Goal: Complete application form: Complete application form

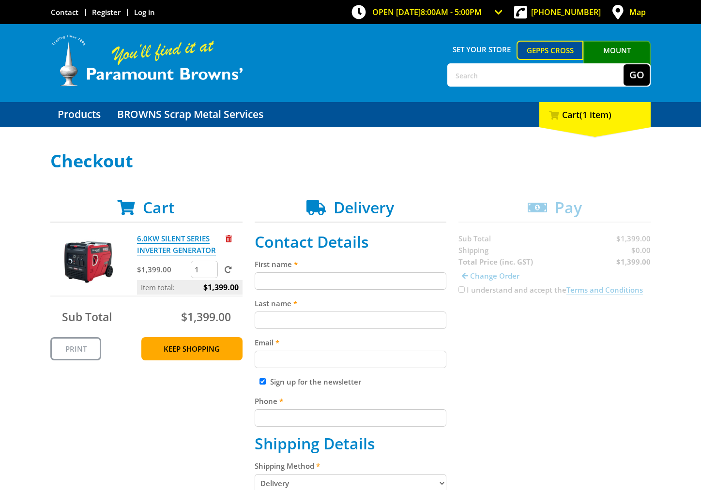
scroll to position [88, 0]
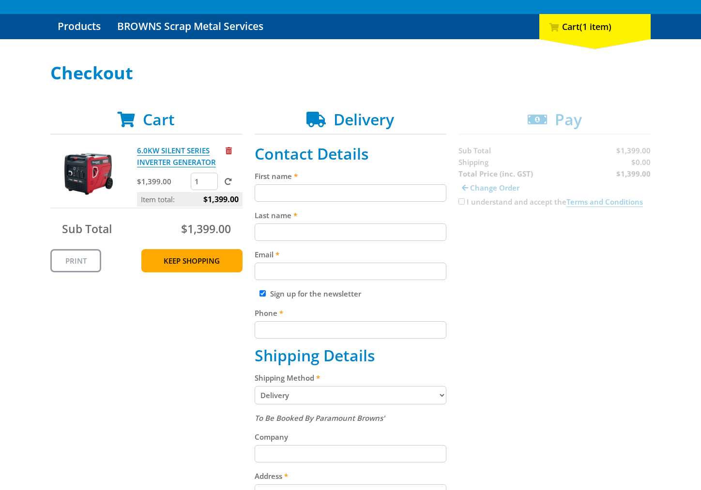
click at [328, 198] on input "First name" at bounding box center [350, 192] width 192 height 17
paste input "[PERSON_NAME]"
type input "[PERSON_NAME]"
click at [405, 219] on label "Last name" at bounding box center [350, 215] width 192 height 12
click at [405, 224] on input "Last name" at bounding box center [350, 232] width 192 height 17
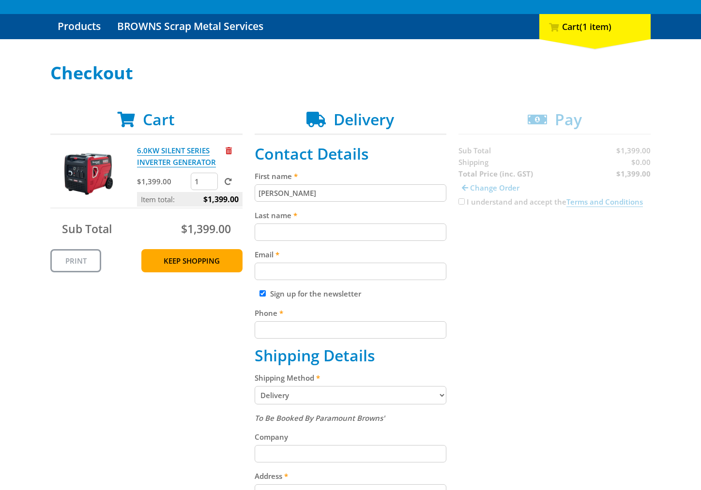
paste input "[PERSON_NAME]"
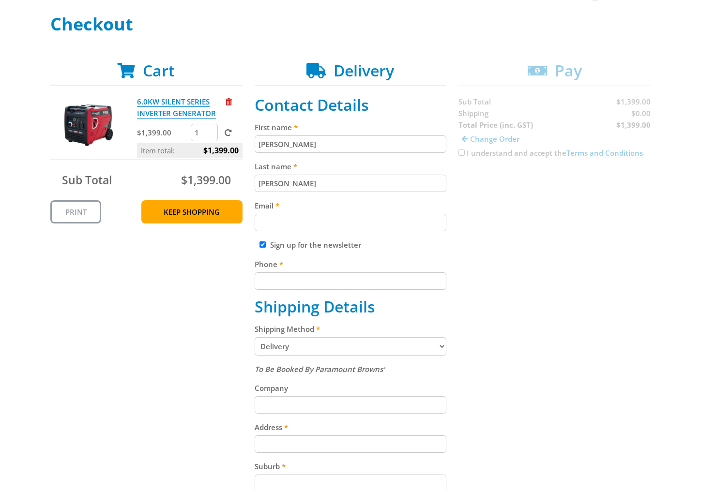
scroll to position [148, 0]
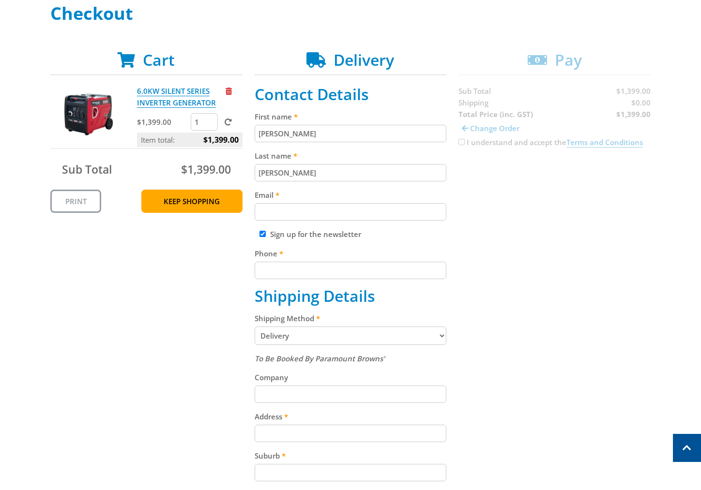
type input "[PERSON_NAME]"
click at [311, 206] on input "Email" at bounding box center [350, 211] width 192 height 17
paste input "[EMAIL_ADDRESS][DOMAIN_NAME]"
type input "[EMAIL_ADDRESS][DOMAIN_NAME]"
click at [598, 180] on div "Cart 6.0KW SILENT SERIES INVERTER GENERATOR $1,399.00 1 Item total: $1,399.00 S…" at bounding box center [350, 360] width 600 height 619
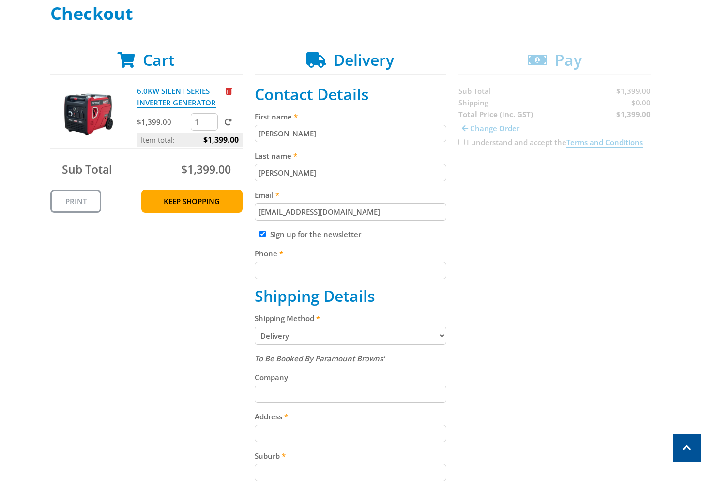
click at [294, 285] on fieldset "Contact Details First name [PERSON_NAME] Last name [PERSON_NAME] Email [EMAIL_A…" at bounding box center [350, 360] width 192 height 551
click at [301, 265] on input "Phone" at bounding box center [350, 270] width 192 height 17
paste input "[PHONE_NUMBER]"
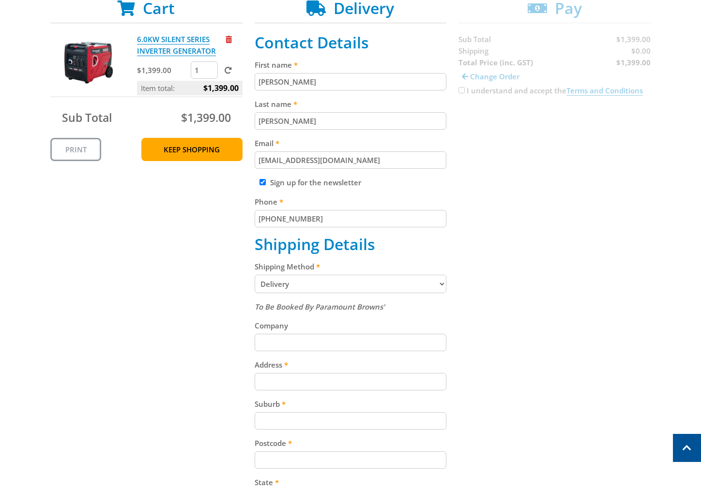
scroll to position [286, 0]
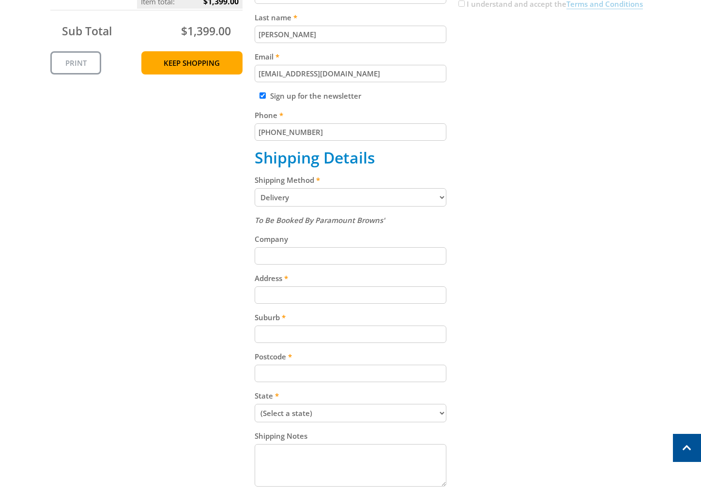
type input "[PHONE_NUMBER]"
click at [515, 239] on div "Cart 6.0KW SILENT SERIES INVERTER GENERATOR $1,399.00 1 Item total: $1,399.00 S…" at bounding box center [350, 221] width 600 height 619
click at [383, 284] on div "Address" at bounding box center [350, 287] width 192 height 31
click at [386, 290] on input "Address" at bounding box center [350, 294] width 192 height 17
paste input "[STREET_ADDRESS]"
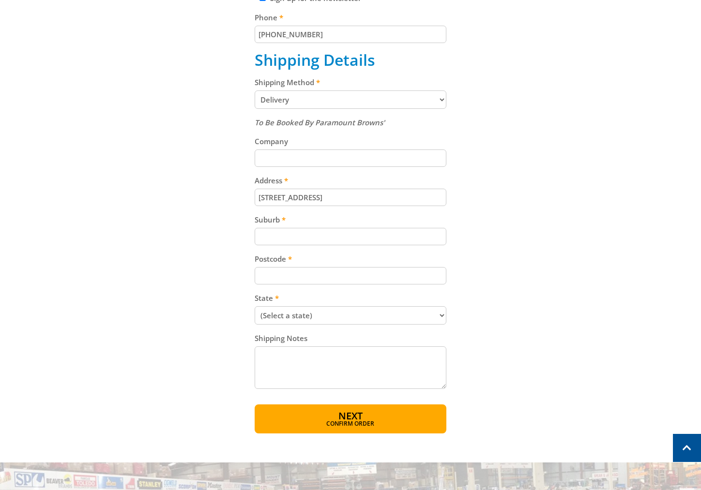
scroll to position [392, 0]
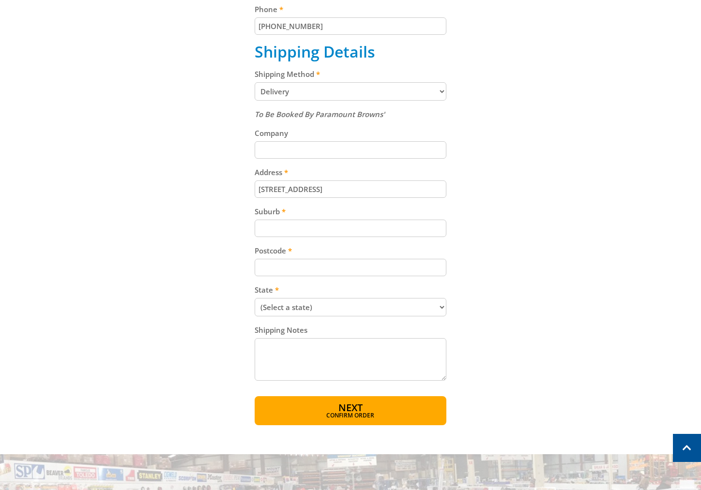
type input "[STREET_ADDRESS]"
click at [366, 240] on div "To Be Booked By Paramount Browns' Company Address [STREET_ADDRESS] Suburb Postc…" at bounding box center [350, 245] width 192 height 275
click at [365, 237] on div "To Be Booked By Paramount Browns' Company Address [STREET_ADDRESS] Suburb Postc…" at bounding box center [350, 245] width 192 height 275
click at [372, 219] on div "Suburb" at bounding box center [350, 221] width 192 height 31
click at [419, 220] on input "Suburb" at bounding box center [350, 228] width 192 height 17
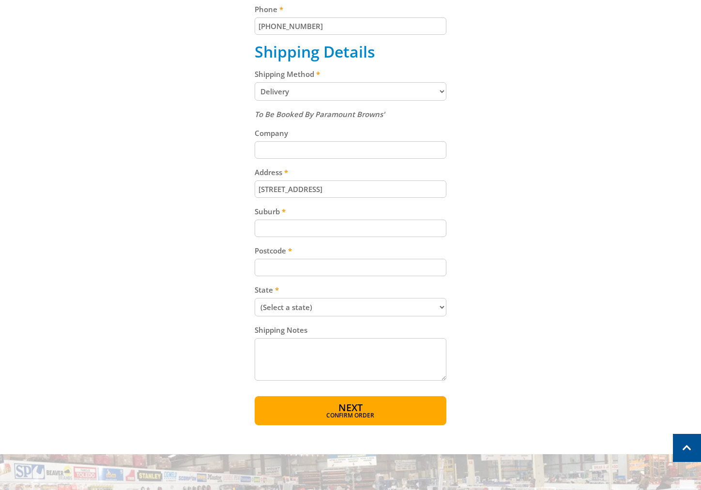
paste input "Gepps Cross"
type input "Gepps Cross"
click at [325, 271] on input "Postcode" at bounding box center [350, 267] width 192 height 17
paste input "5094"
type input "5094"
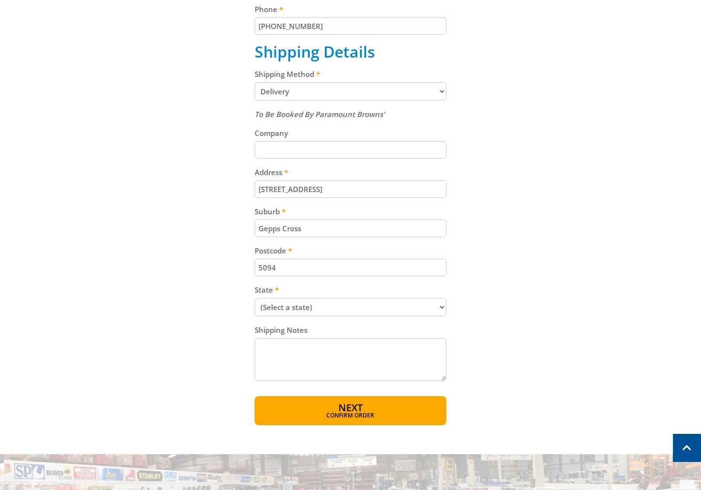
click at [506, 204] on div "Cart 6.0KW SILENT SERIES INVERTER GENERATOR $1,399.00 1 Item total: $1,399.00 S…" at bounding box center [350, 115] width 600 height 619
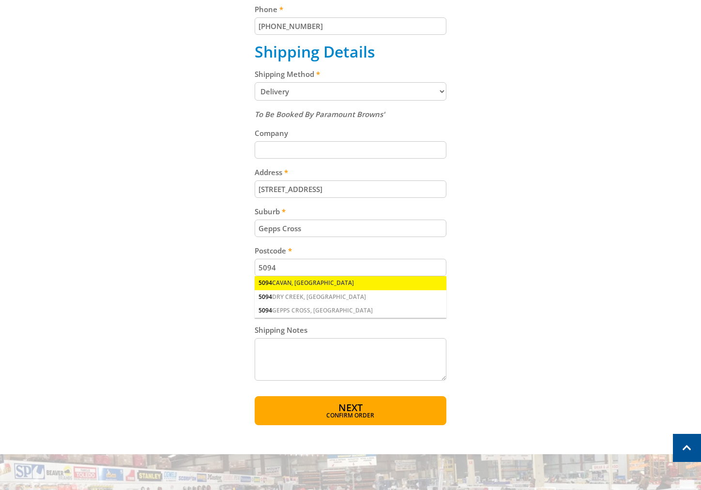
click at [303, 281] on div "5094 CAVAN, [GEOGRAPHIC_DATA]" at bounding box center [350, 283] width 192 height 14
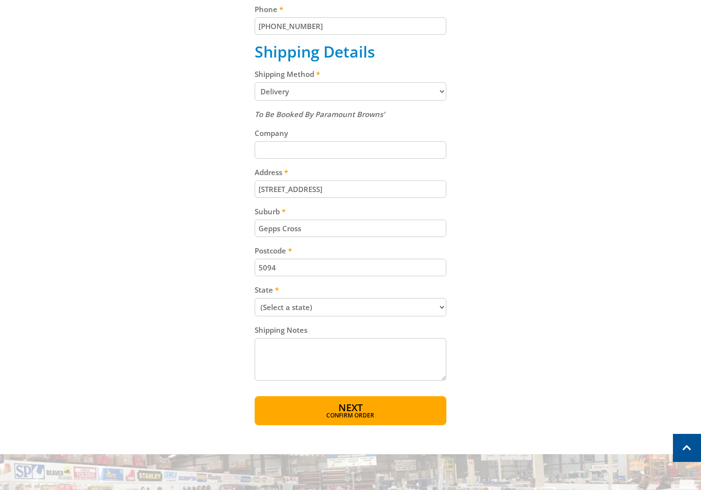
click at [364, 309] on select "(Select a state) [GEOGRAPHIC_DATA] [GEOGRAPHIC_DATA] [GEOGRAPHIC_DATA] [GEOGRAP…" at bounding box center [350, 307] width 192 height 18
select select "SA"
click at [254, 298] on select "(Select a state) [GEOGRAPHIC_DATA] [GEOGRAPHIC_DATA] [GEOGRAPHIC_DATA] [GEOGRAP…" at bounding box center [350, 307] width 192 height 18
click at [531, 251] on div "Cart 6.0KW SILENT SERIES INVERTER GENERATOR $1,399.00 1 Item total: $1,399.00 S…" at bounding box center [350, 115] width 600 height 619
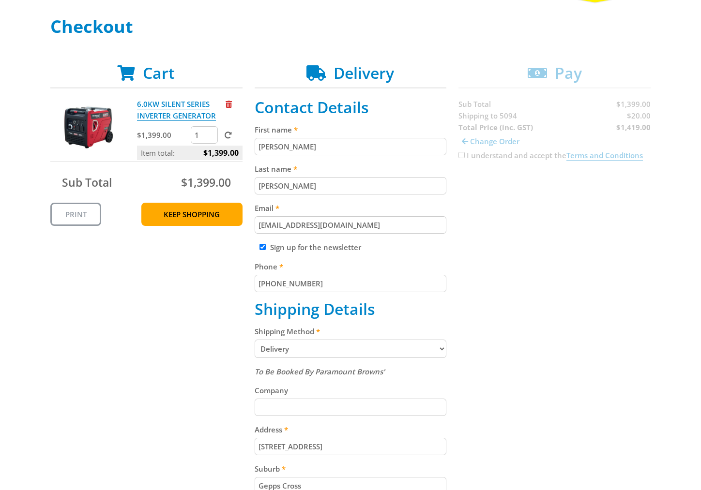
scroll to position [246, 0]
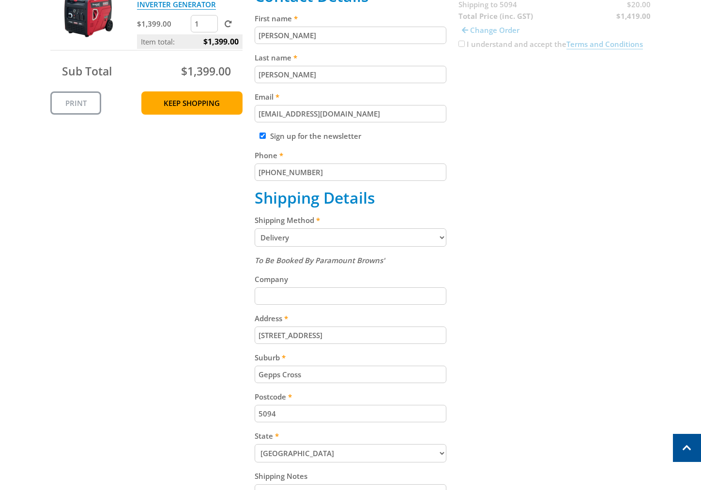
click at [390, 242] on select "Pickup from Gepps Cross Delivery" at bounding box center [350, 237] width 192 height 18
click at [508, 205] on div "Cart 6.0KW SILENT SERIES INVERTER GENERATOR $1,399.00 1 Item total: $1,399.00 S…" at bounding box center [350, 262] width 600 height 619
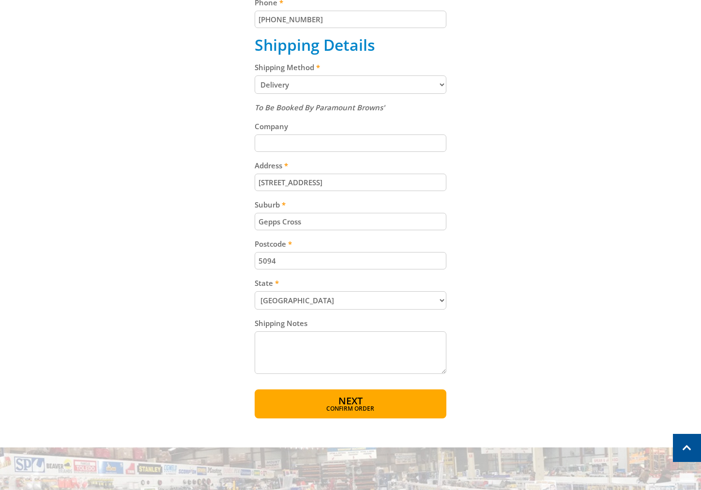
scroll to position [486, 0]
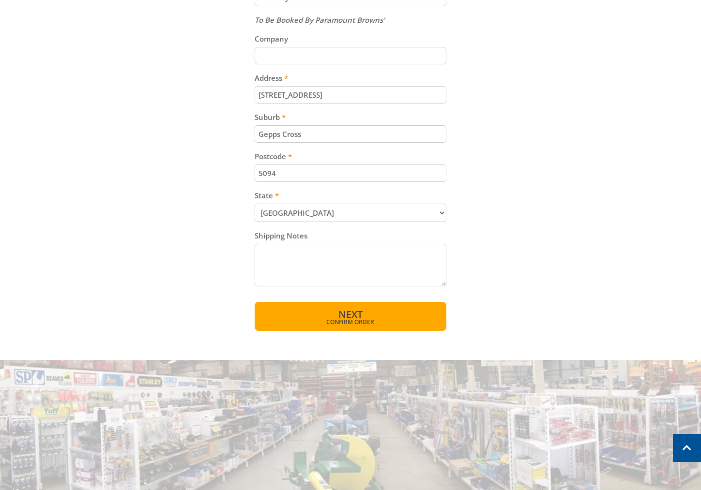
click at [401, 315] on button "Next Confirm order" at bounding box center [350, 316] width 192 height 29
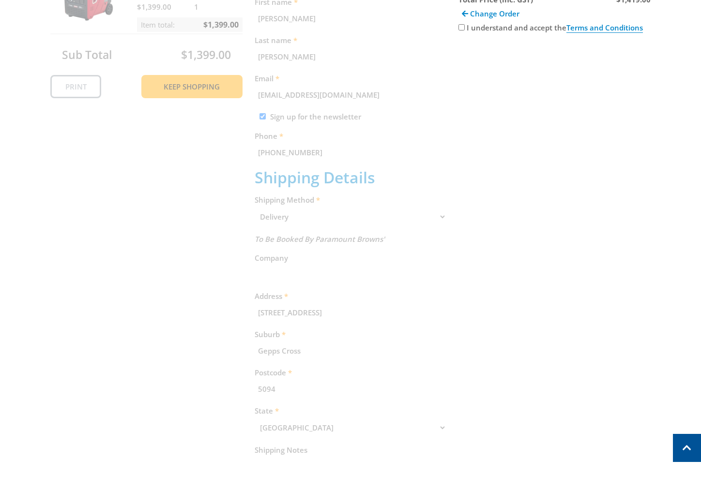
scroll to position [198, 0]
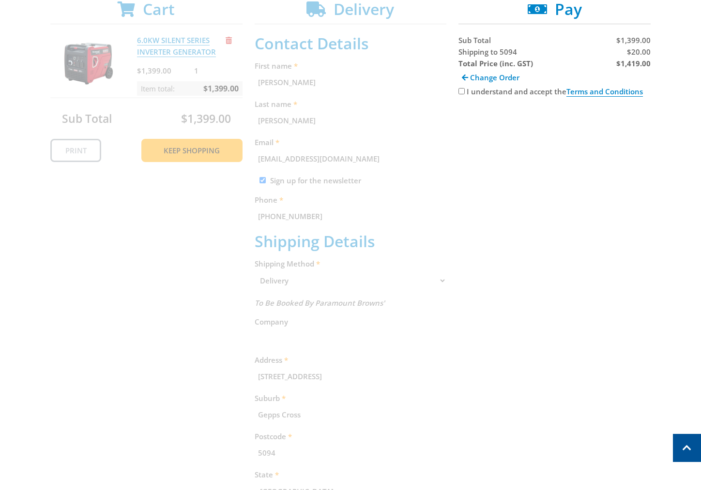
click at [639, 54] on span "$20.00" at bounding box center [639, 52] width 24 height 10
copy span "20.00"
click at [653, 331] on div "Select your Delivery Method Personal Pick up Available [DATE] Courier Pick up A…" at bounding box center [350, 280] width 701 height 655
click at [635, 60] on strong "$1,419.00" at bounding box center [633, 64] width 34 height 10
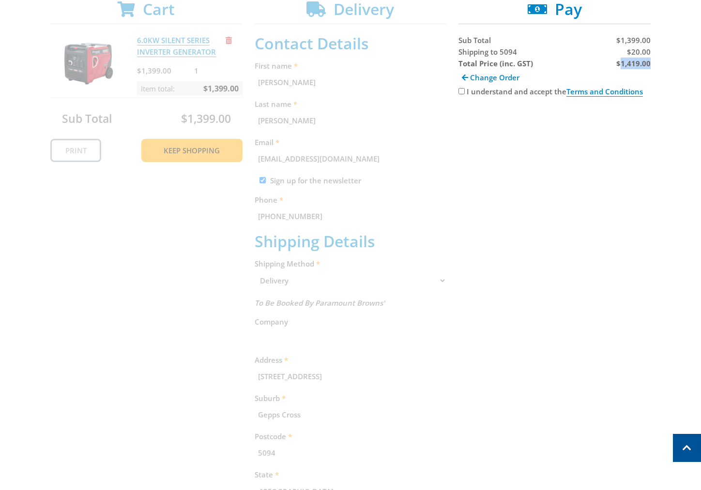
click at [635, 60] on strong "$1,419.00" at bounding box center [633, 64] width 34 height 10
copy strong "1,419.00"
click at [606, 356] on div "Cart 6.0KW SILENT SERIES INVERTER GENERATOR $1,399.00 1 Item total: $1,399.00 S…" at bounding box center [350, 304] width 600 height 608
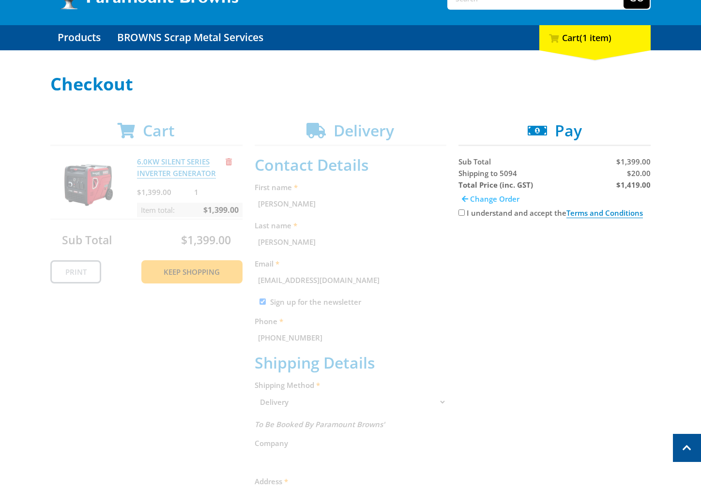
scroll to position [0, 0]
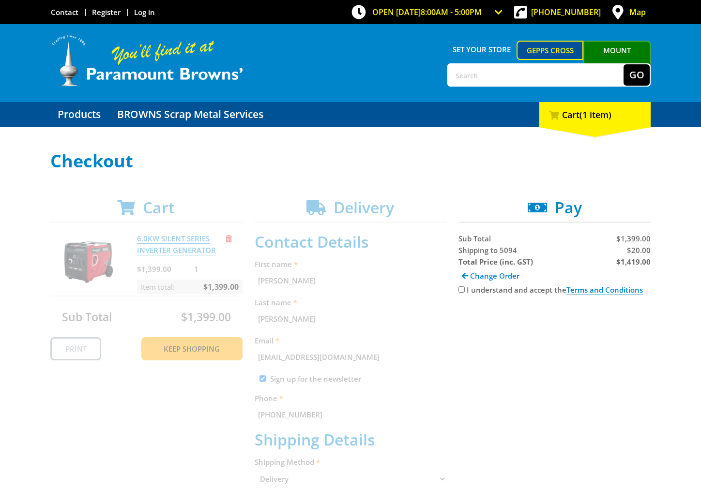
click at [466, 290] on label "I understand and accept the Terms and Conditions" at bounding box center [554, 290] width 176 height 10
click at [464, 290] on input "I understand and accept the Terms and Conditions" at bounding box center [461, 289] width 6 height 6
checkbox input "true"
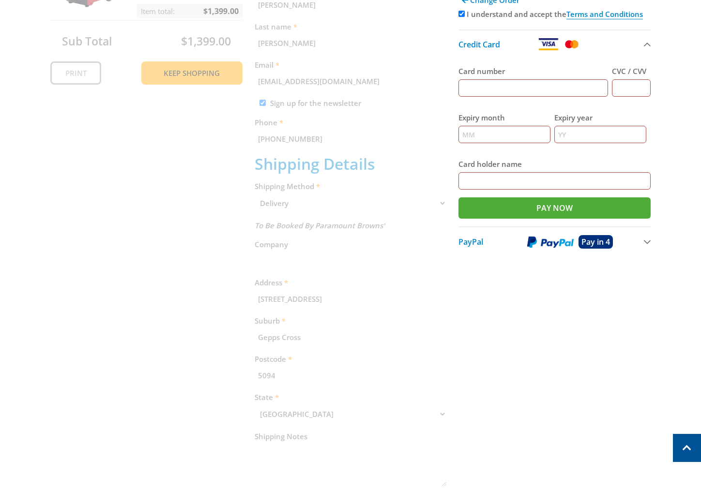
scroll to position [387, 0]
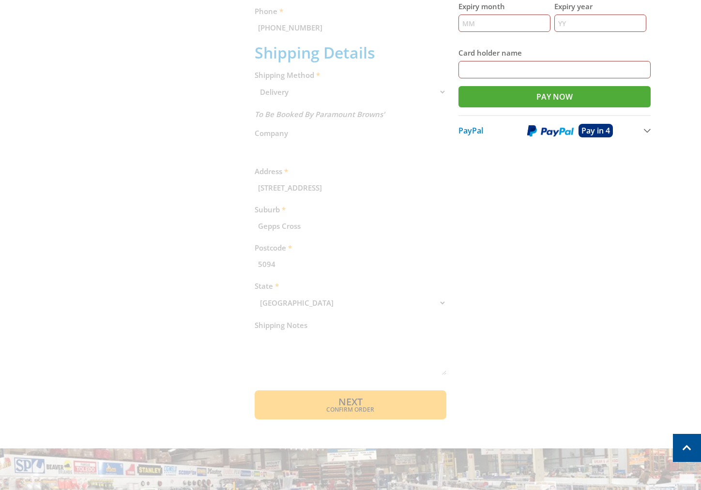
click at [308, 410] on div "Cart 6.0KW SILENT SERIES INVERTER GENERATOR $1,399.00 1 Item total: $1,399.00 S…" at bounding box center [350, 115] width 600 height 608
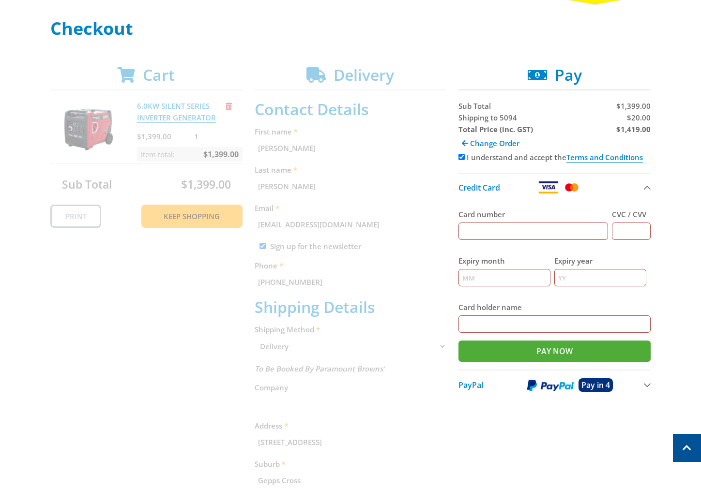
scroll to position [17, 0]
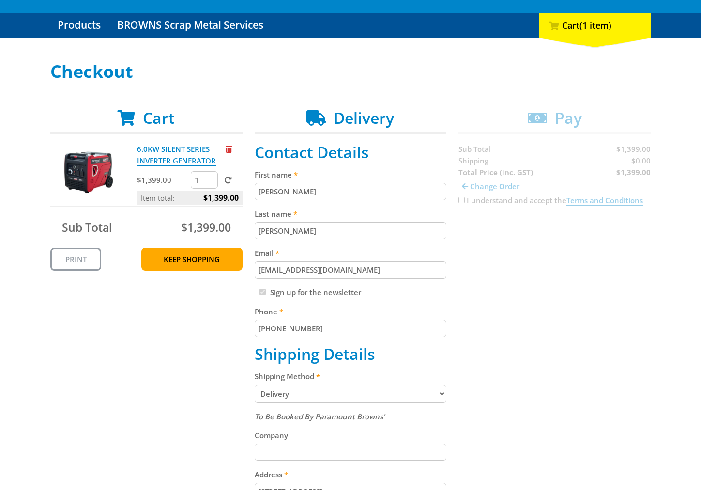
scroll to position [269, 0]
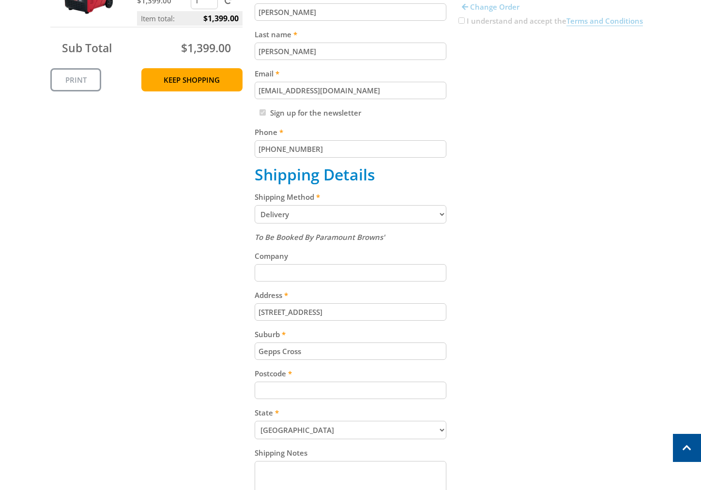
click at [335, 218] on select "Pickup from Gepps Cross Delivery" at bounding box center [350, 214] width 192 height 18
select select "Pickup"
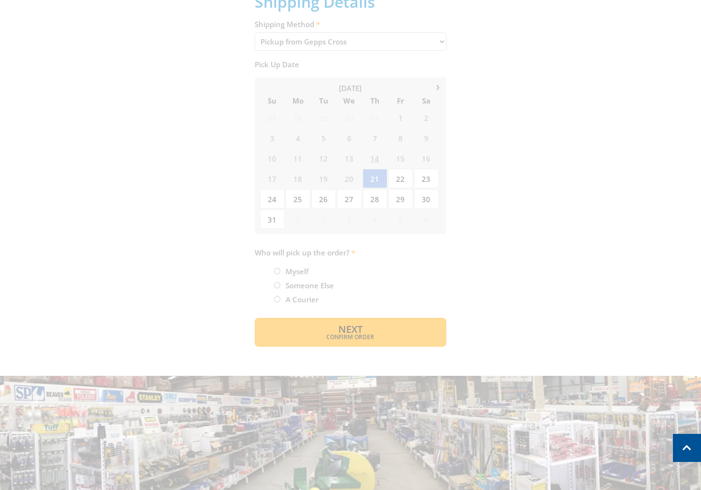
scroll to position [443, 0]
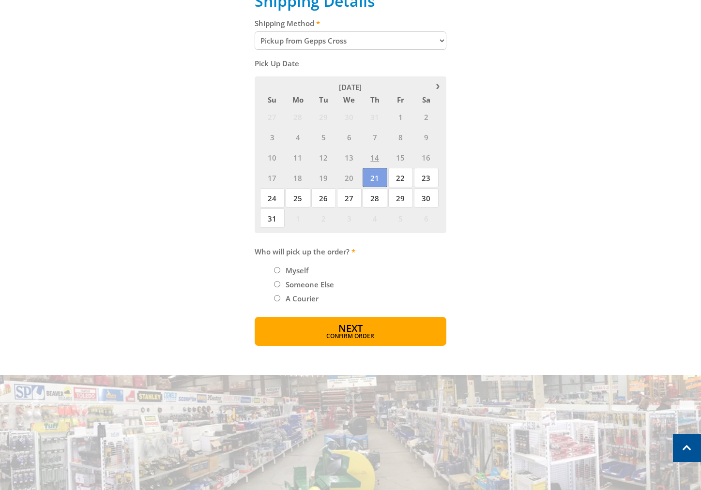
click at [372, 176] on span "21" at bounding box center [374, 177] width 25 height 19
click at [297, 272] on label "Myself" at bounding box center [297, 270] width 30 height 16
click at [280, 272] on input "Myself" at bounding box center [277, 270] width 6 height 6
radio input "true"
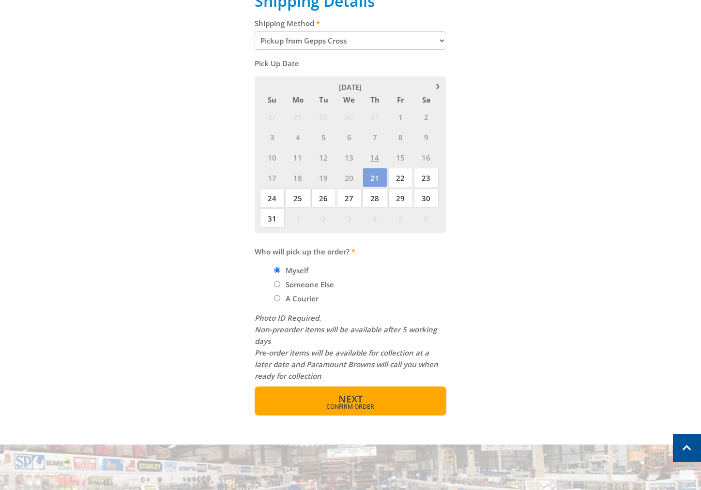
click at [363, 408] on span "Confirm order" at bounding box center [350, 407] width 150 height 6
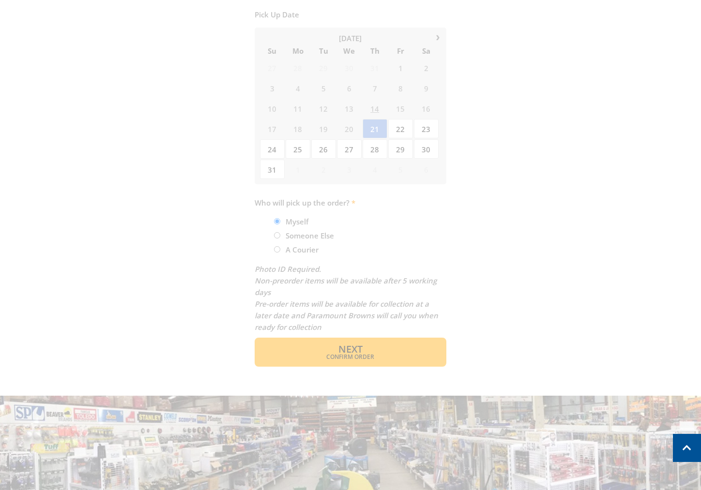
scroll to position [194, 0]
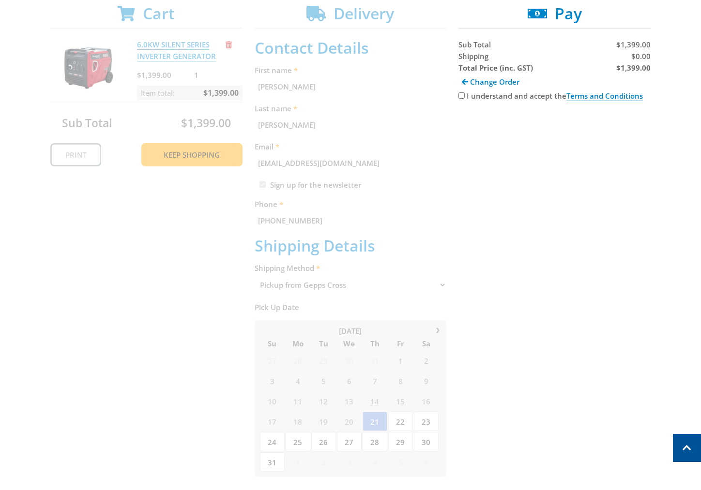
click at [467, 97] on label "I understand and accept the Terms and Conditions" at bounding box center [554, 96] width 176 height 10
click at [464, 97] on input "I understand and accept the Terms and Conditions" at bounding box center [461, 95] width 6 height 6
checkbox input "true"
